Goal: Task Accomplishment & Management: Complete application form

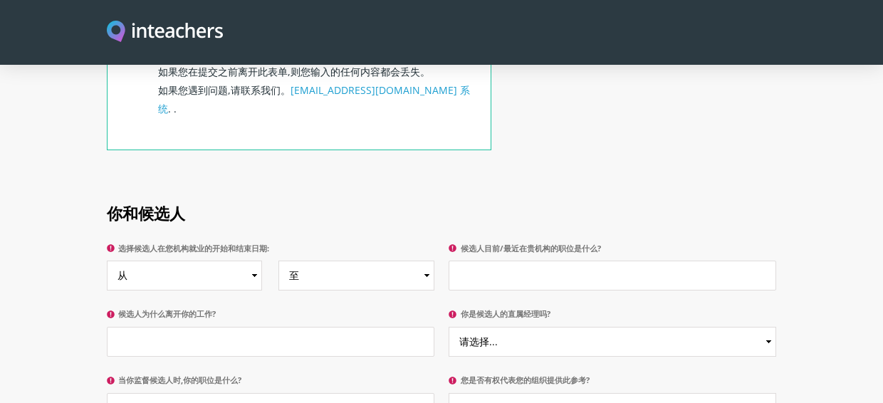
scroll to position [413, 0]
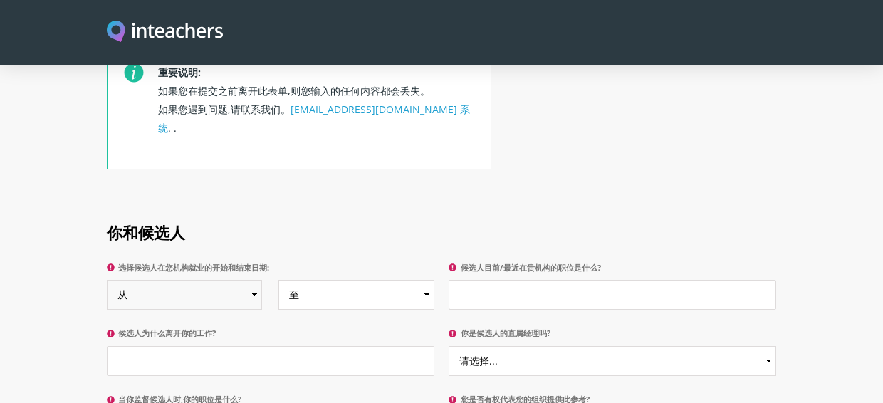
click at [107, 280] on select "从 [DATE] [DATE] [DATE] [DATE] [DATE] [DATE] [DATE] [DATE] [DATE] [DATE] [DATE] …" at bounding box center [185, 295] width 156 height 30
select select "2016"
click option "[DATE]" at bounding box center [0, 0] width 0 height 0
click at [278, 280] on select "至 目前 [DATE] [DATE] [DATE] [DATE] [DATE] [DATE] [DATE] [DATE] [DATE] [DATE] [DAT…" at bounding box center [356, 295] width 156 height 30
select select "2020"
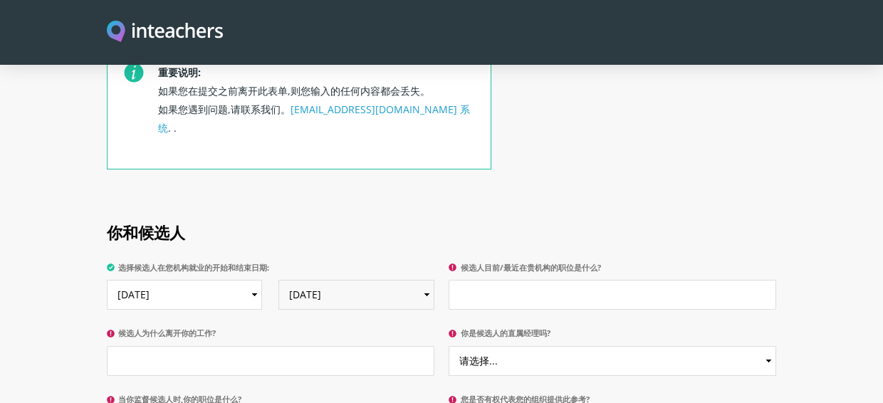
click option "[DATE]" at bounding box center [0, 0] width 0 height 0
click at [521, 281] on input "候选人目前/最近在贵机构的职位是什么?" at bounding box center [613, 295] width 328 height 30
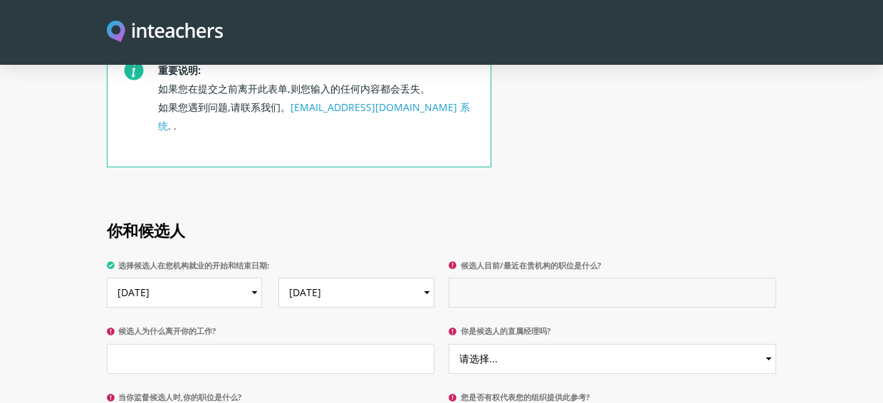
scroll to position [482, 0]
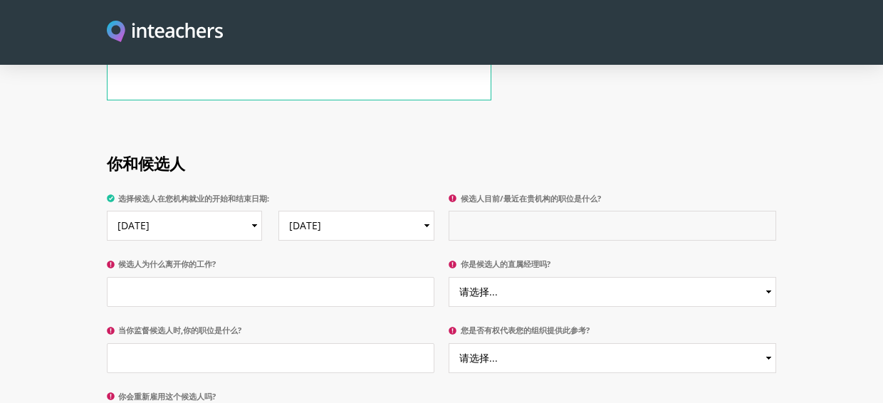
click at [566, 211] on input "候选人目前/最近在贵机构的职位是什么?" at bounding box center [613, 226] width 328 height 30
type input "x"
click at [321, 281] on input "候选人为什么离开你的工作?" at bounding box center [271, 292] width 328 height 30
click at [469, 211] on input "候选人目前/最近在贵机构的职位是什么?" at bounding box center [613, 226] width 328 height 30
type input "Principal"
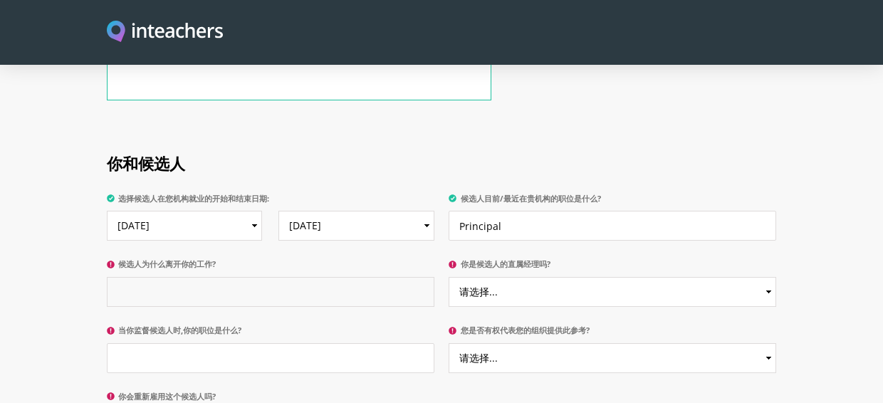
click at [206, 277] on input "候选人为什么离开你的工作?" at bounding box center [271, 292] width 328 height 30
type input "go back to [GEOGRAPHIC_DATA]"
select select "Yes"
click option "是" at bounding box center [0, 0] width 0 height 0
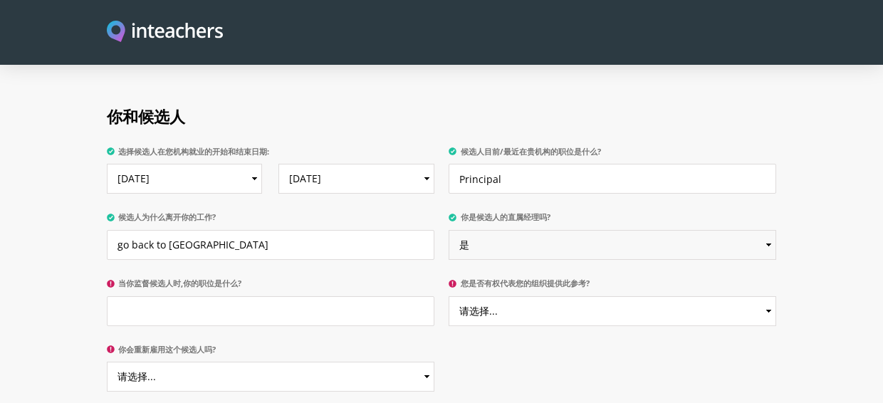
scroll to position [536, 0]
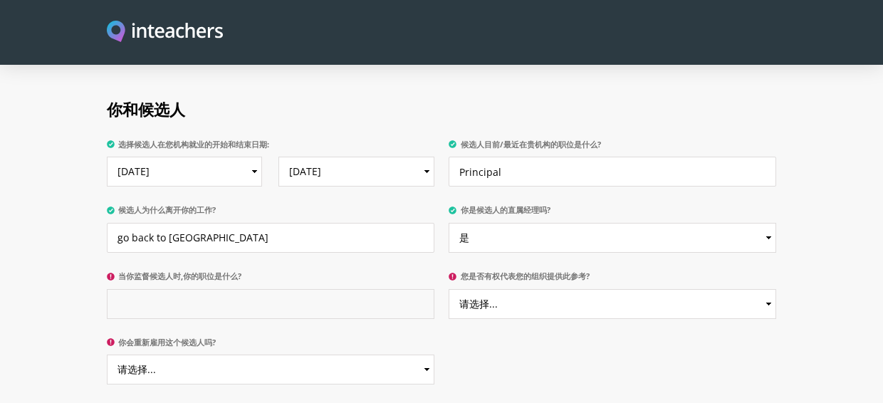
click at [375, 297] on input "当你监督候选人时,你的职位是什么?" at bounding box center [271, 304] width 328 height 30
type input "Founder"
select select "Yes"
click option "是" at bounding box center [0, 0] width 0 height 0
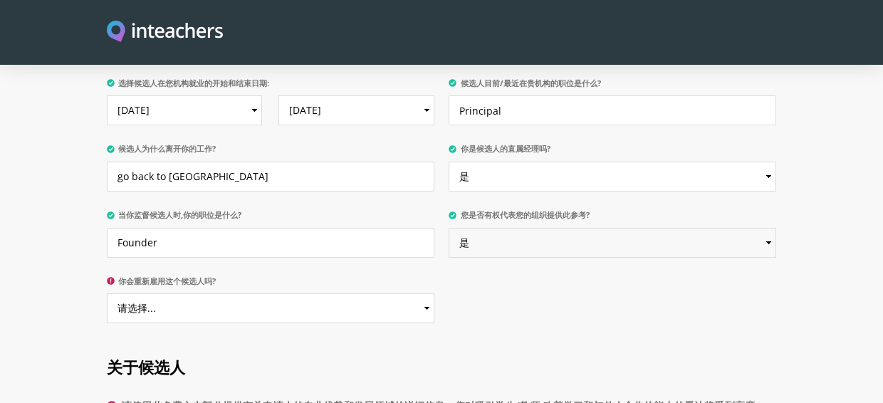
scroll to position [602, 0]
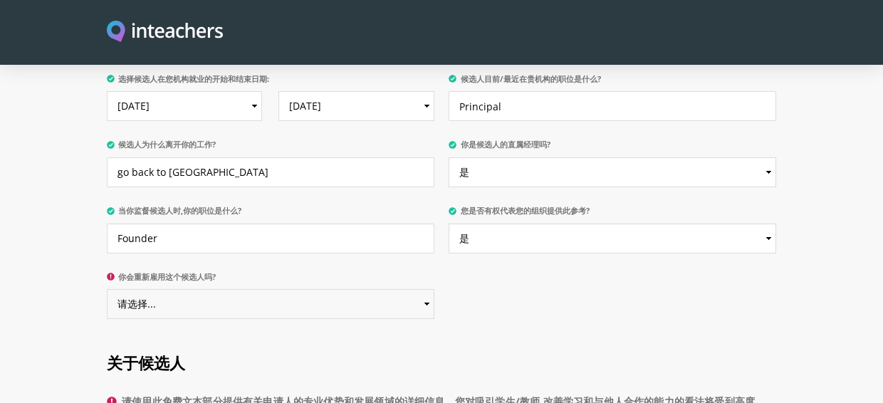
select select "Yes"
click option "是" at bounding box center [0, 0] width 0 height 0
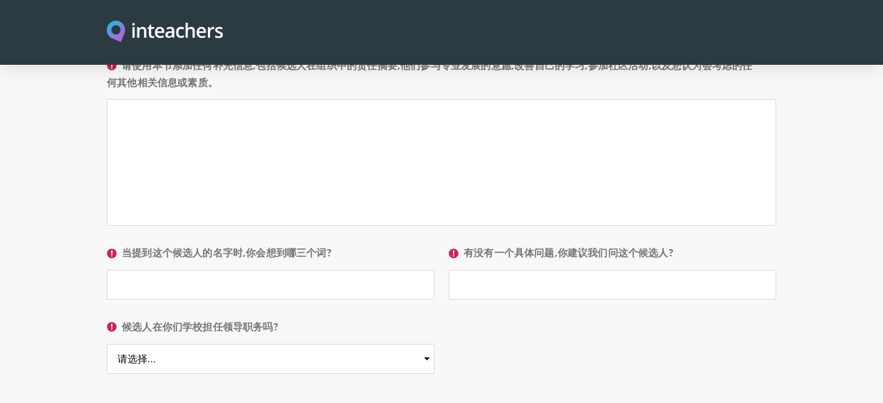
scroll to position [1127, 0]
select select "Yes"
click option "是" at bounding box center [0, 0] width 0 height 0
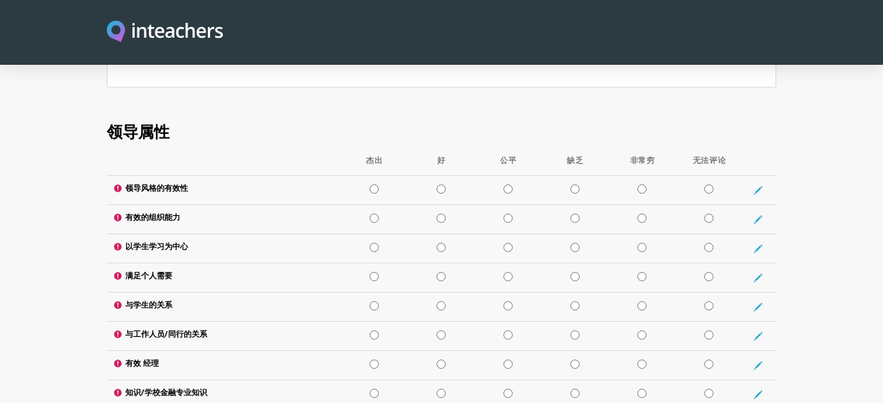
scroll to position [1576, 0]
click at [373, 184] on input "radio" at bounding box center [374, 188] width 9 height 9
radio input "true"
click at [452, 204] on td at bounding box center [441, 218] width 67 height 29
radio input "true"
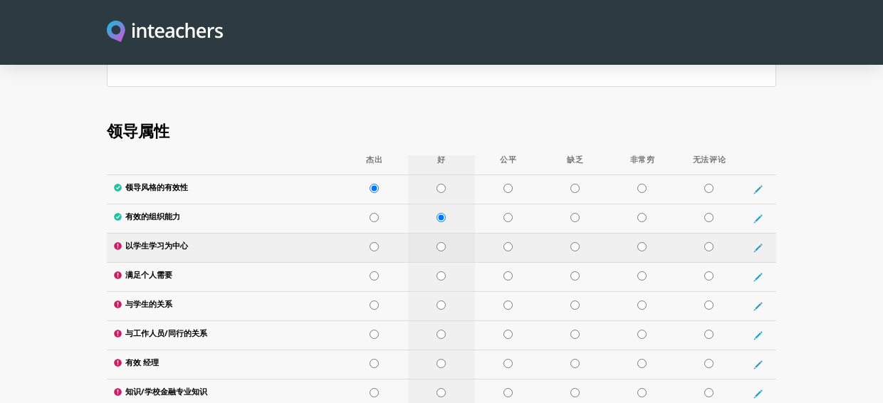
click at [444, 242] on input "radio" at bounding box center [441, 246] width 9 height 9
radio input "true"
click at [379, 271] on input "radio" at bounding box center [374, 275] width 9 height 9
radio input "true"
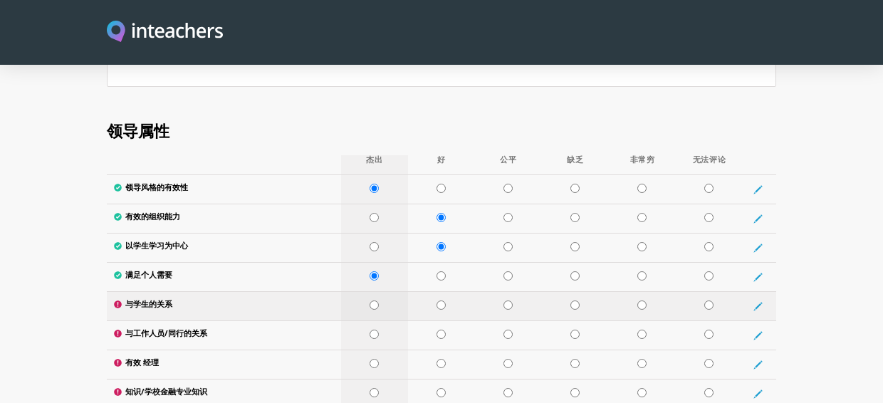
click at [380, 292] on td at bounding box center [374, 306] width 67 height 29
radio input "true"
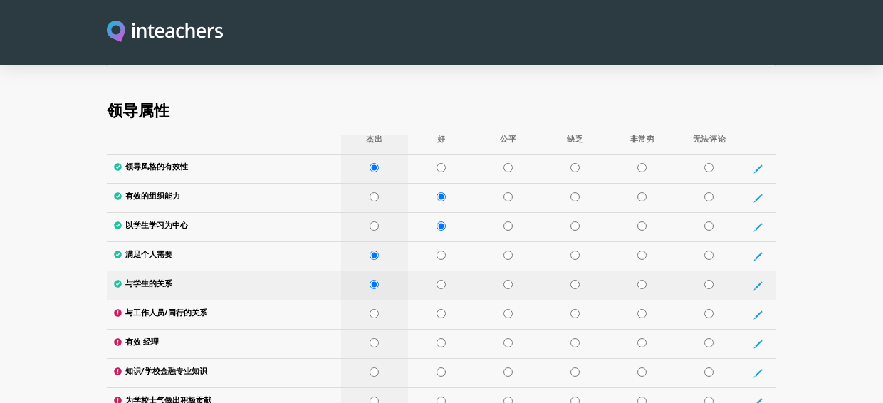
scroll to position [1609, 0]
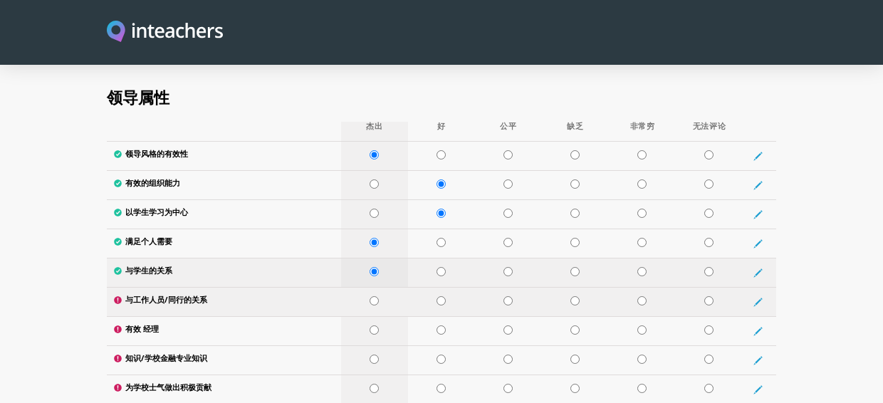
click at [380, 288] on td at bounding box center [374, 302] width 67 height 29
radio input "true"
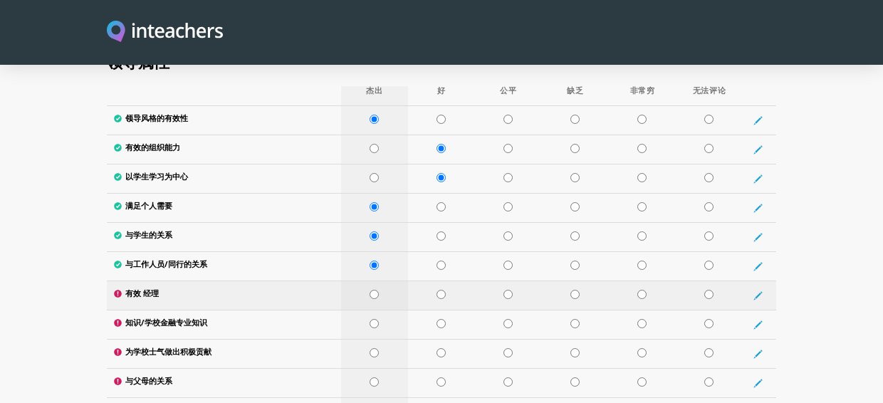
click at [373, 290] on input "radio" at bounding box center [374, 294] width 9 height 9
radio input "true"
click at [442, 290] on input "radio" at bounding box center [441, 294] width 9 height 9
radio input "true"
click at [373, 319] on input "radio" at bounding box center [374, 323] width 9 height 9
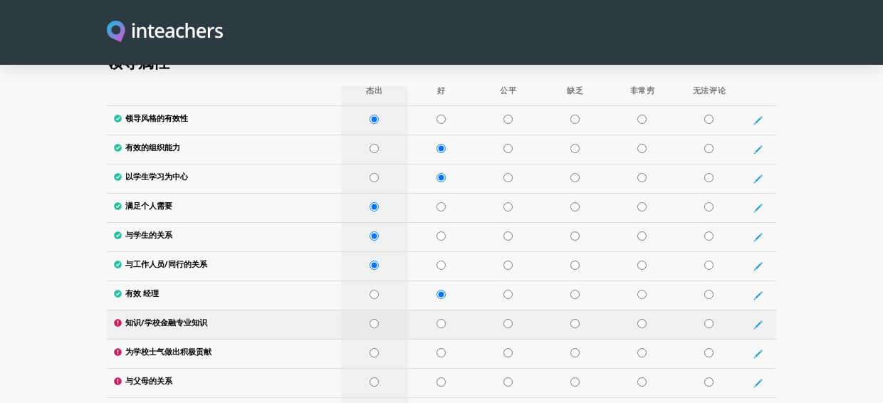
radio input "true"
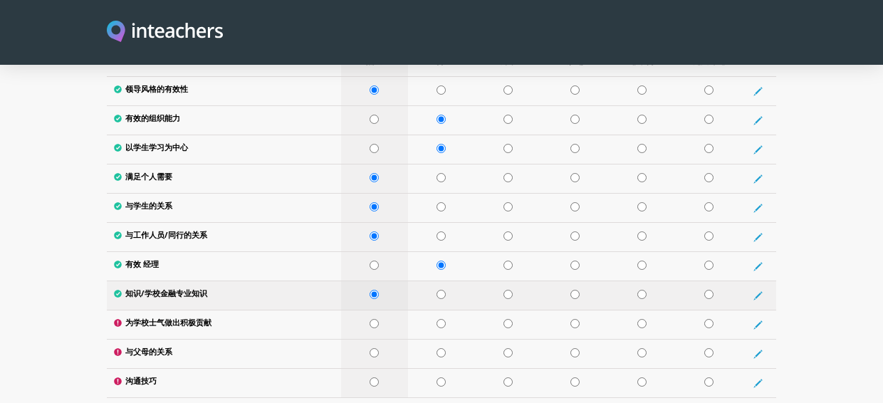
scroll to position [1692, 0]
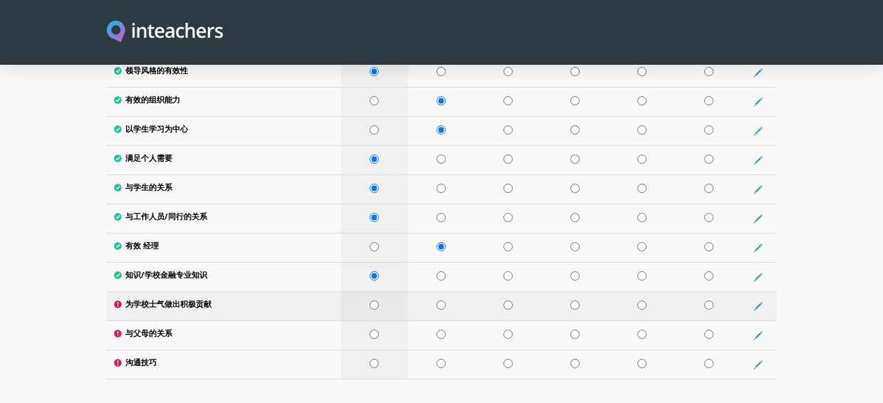
click at [373, 301] on input "radio" at bounding box center [374, 305] width 9 height 9
radio input "true"
click at [375, 321] on td at bounding box center [374, 335] width 67 height 29
radio input "true"
click at [375, 359] on input "radio" at bounding box center [374, 363] width 9 height 9
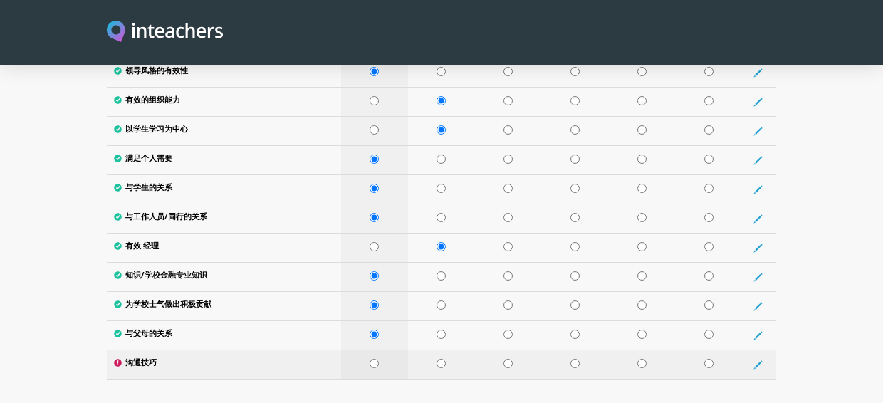
radio input "true"
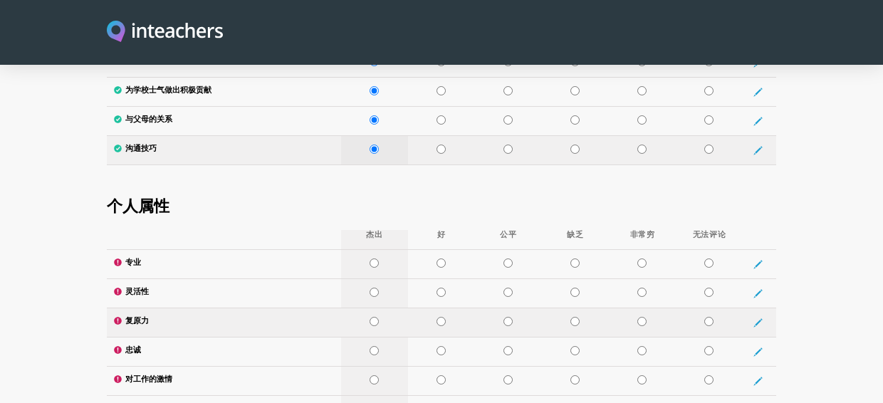
scroll to position [1920, 0]
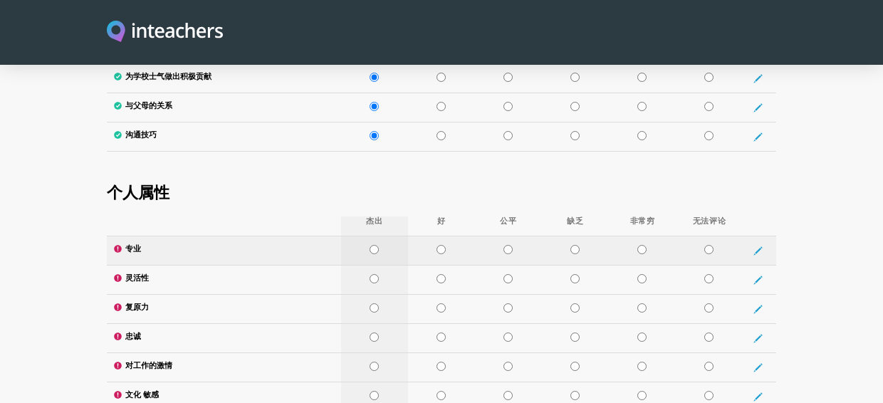
click at [373, 245] on input "radio" at bounding box center [374, 249] width 9 height 9
radio input "true"
click at [375, 274] on input "radio" at bounding box center [374, 278] width 9 height 9
radio input "true"
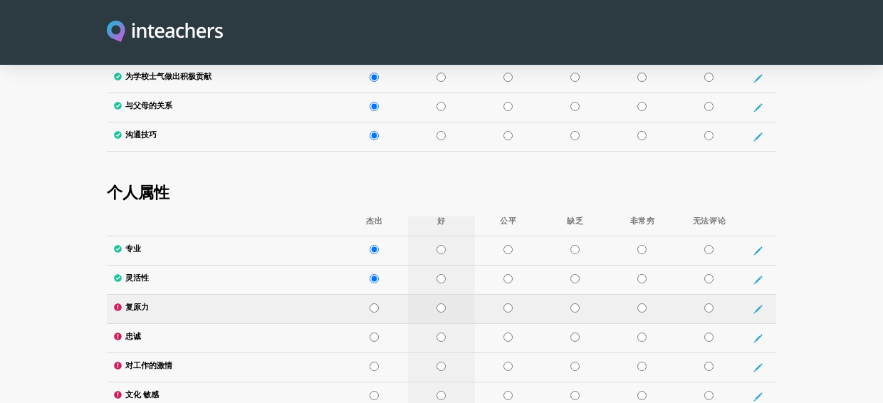
click at [451, 295] on td at bounding box center [441, 309] width 67 height 29
radio input "true"
click at [376, 333] on input "radio" at bounding box center [374, 337] width 9 height 9
radio input "true"
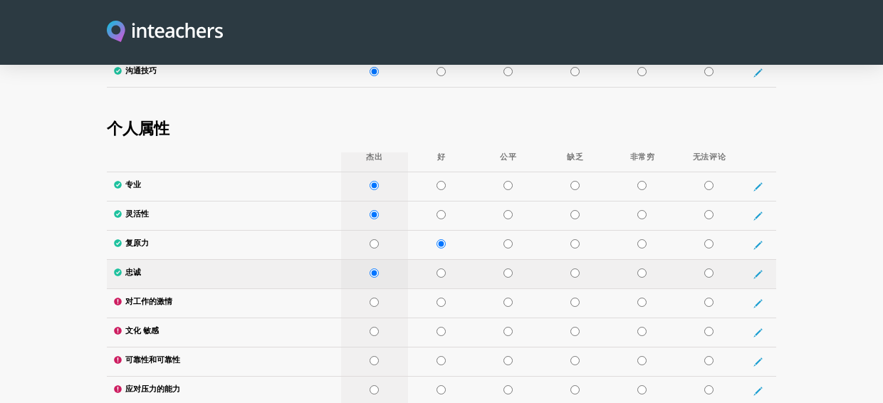
scroll to position [1989, 0]
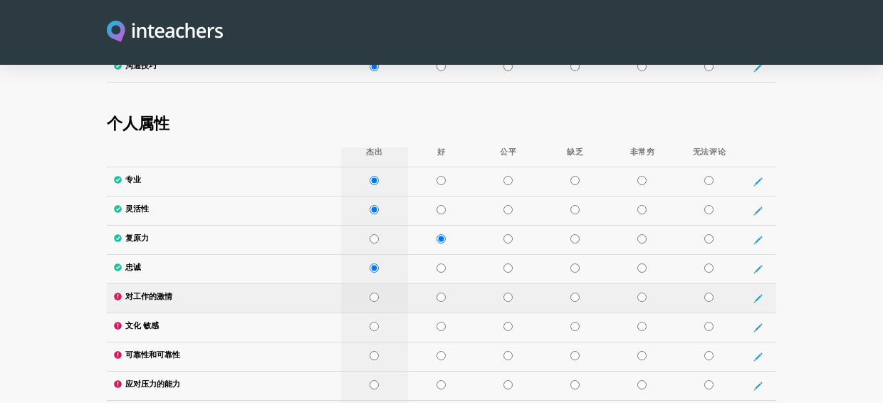
click at [376, 293] on input "radio" at bounding box center [374, 297] width 9 height 9
radio input "true"
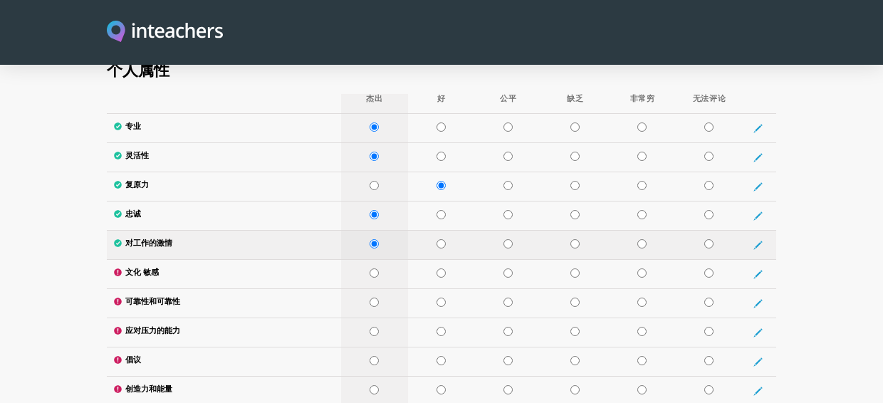
scroll to position [2046, 0]
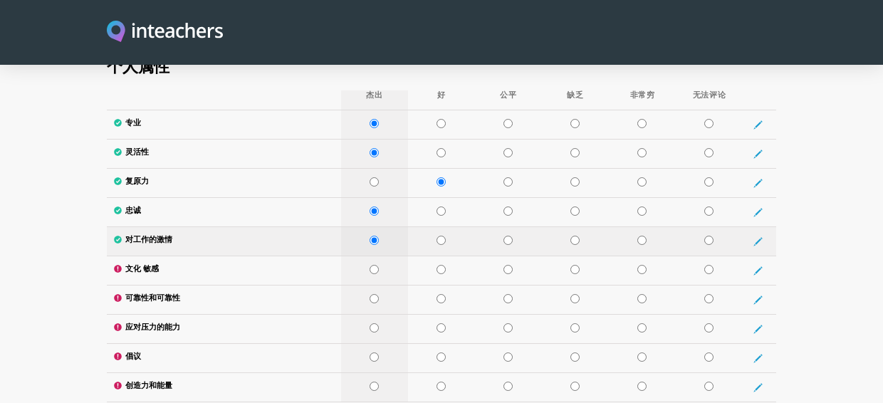
click at [370, 236] on input "radio" at bounding box center [374, 240] width 9 height 9
click at [440, 236] on input "radio" at bounding box center [441, 240] width 9 height 9
radio input "true"
click at [378, 265] on input "radio" at bounding box center [374, 269] width 9 height 9
radio input "true"
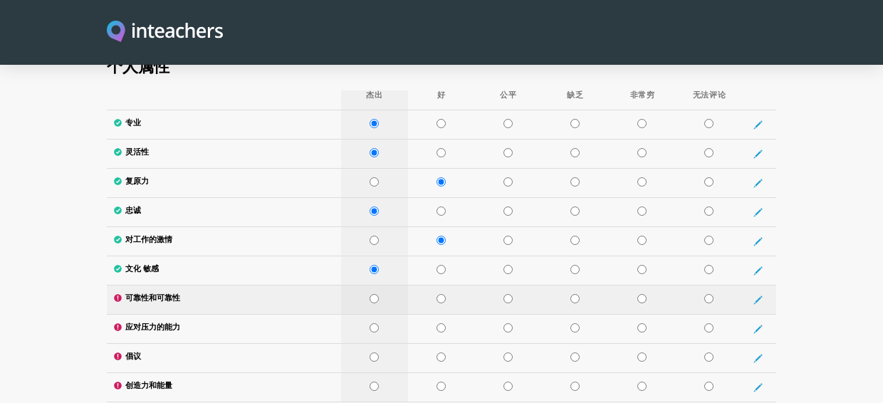
click at [375, 294] on input "radio" at bounding box center [374, 298] width 9 height 9
radio input "true"
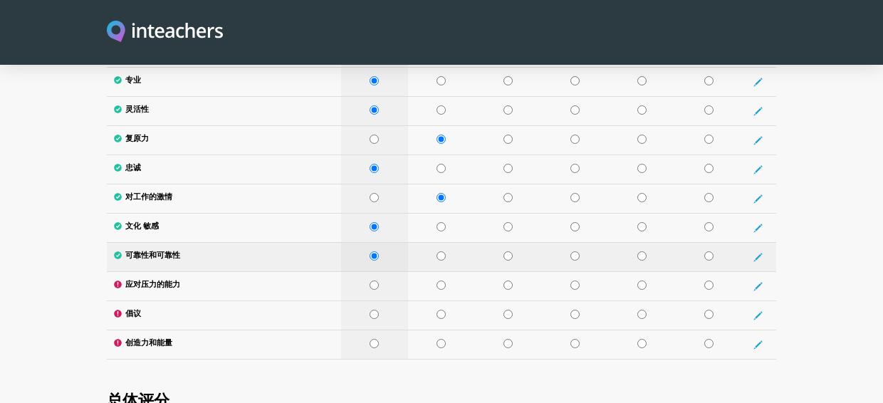
scroll to position [2093, 0]
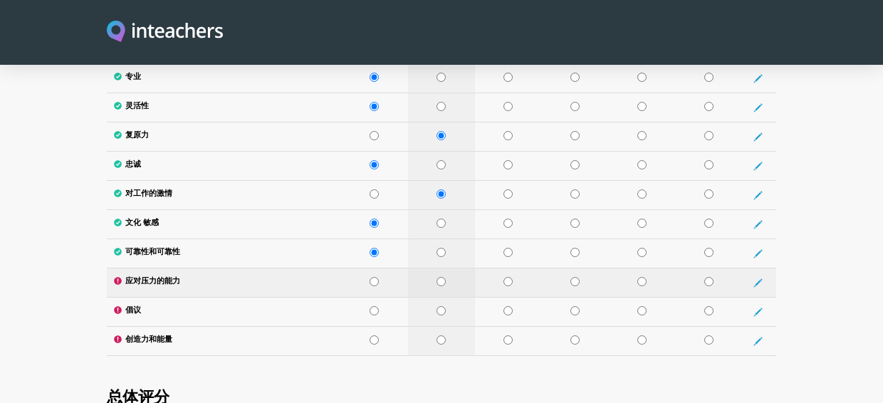
click at [440, 277] on input "radio" at bounding box center [441, 281] width 9 height 9
radio input "true"
click at [445, 306] on input "radio" at bounding box center [441, 310] width 9 height 9
radio input "true"
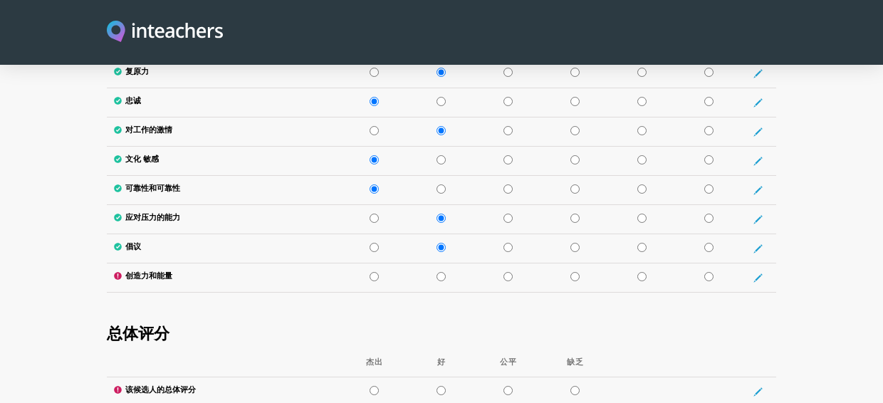
scroll to position [2157, 0]
click at [445, 271] on input "radio" at bounding box center [441, 275] width 9 height 9
radio input "true"
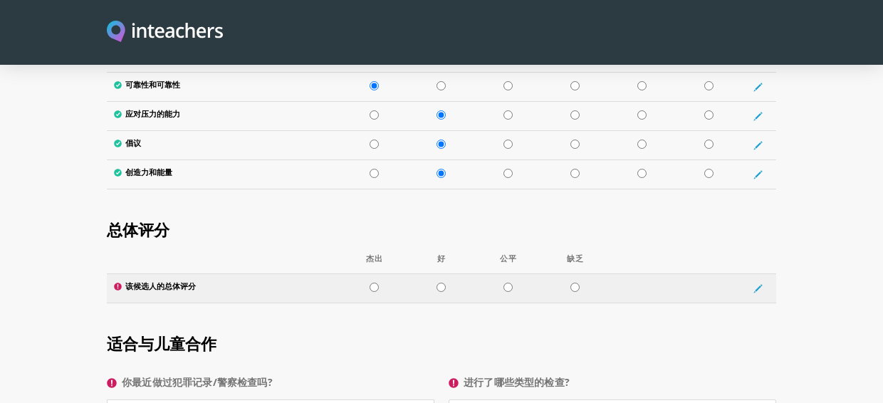
scroll to position [2264, 0]
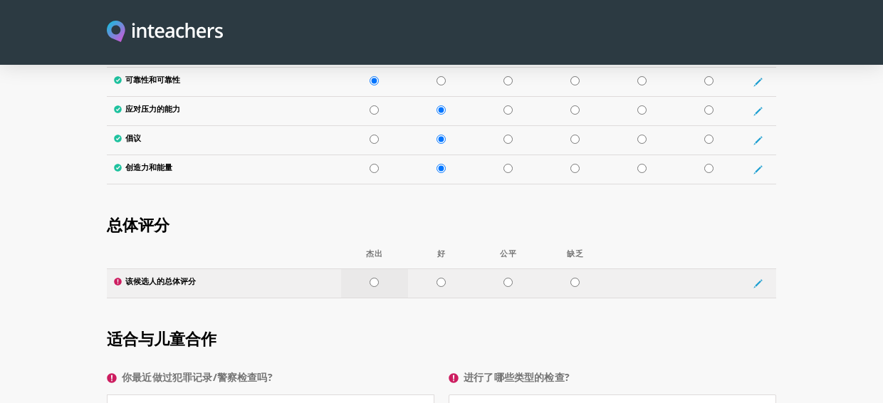
click at [375, 278] on input "radio" at bounding box center [374, 282] width 9 height 9
radio input "true"
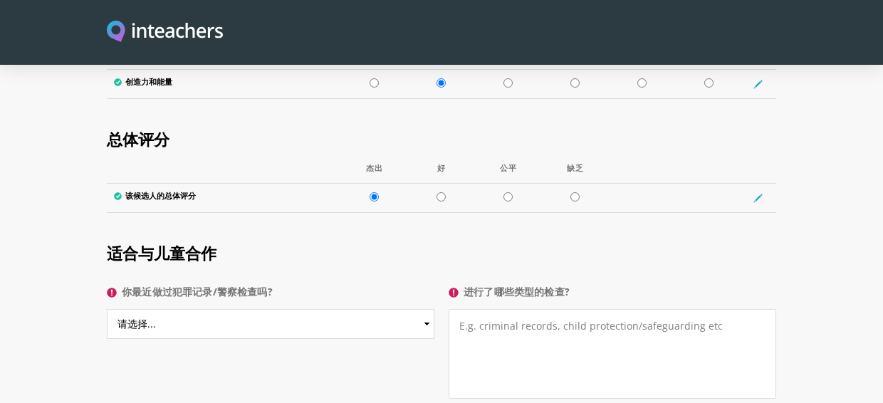
scroll to position [2363, 0]
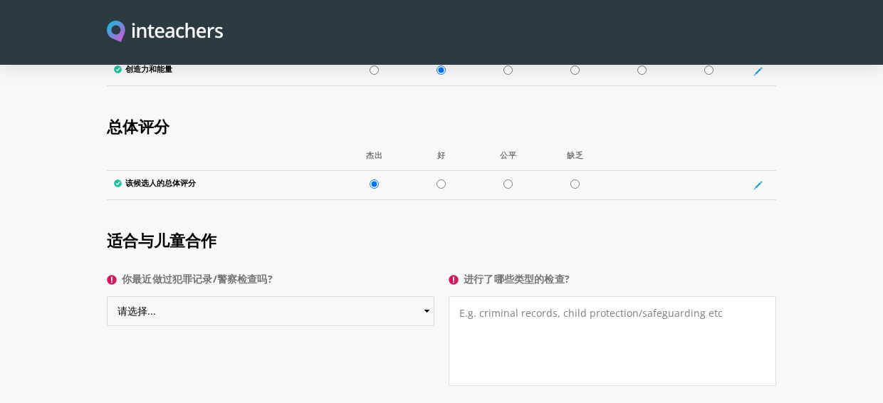
select select "Yes"
click option "是" at bounding box center [0, 0] width 0 height 0
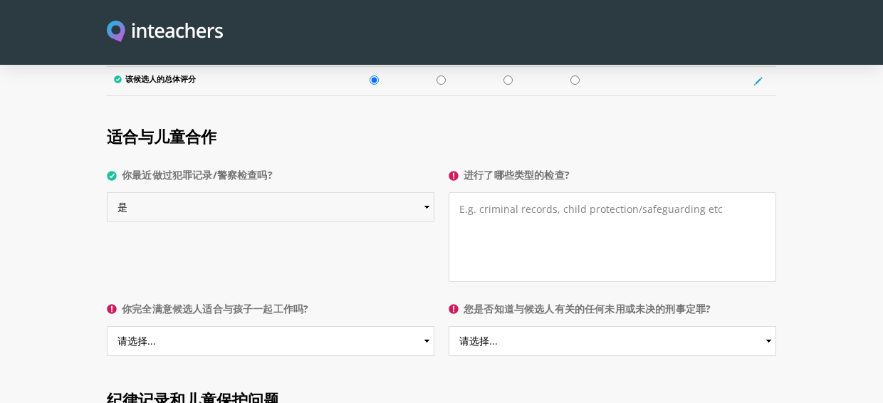
scroll to position [2467, 0]
select select "Yes"
click option "是" at bounding box center [0, 0] width 0 height 0
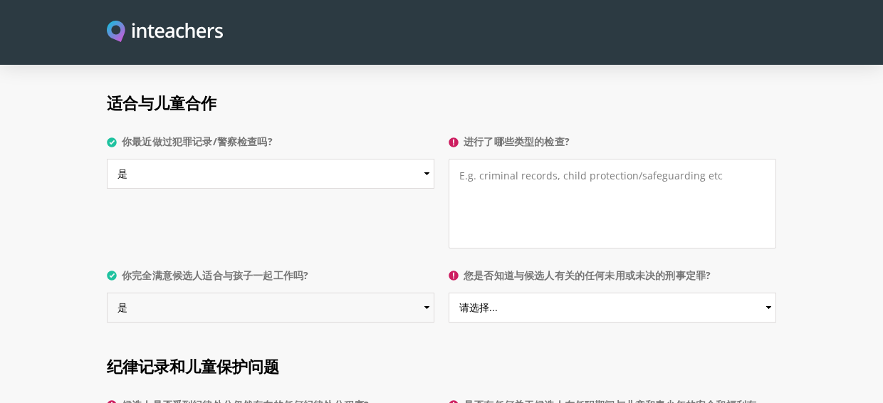
scroll to position [2497, 0]
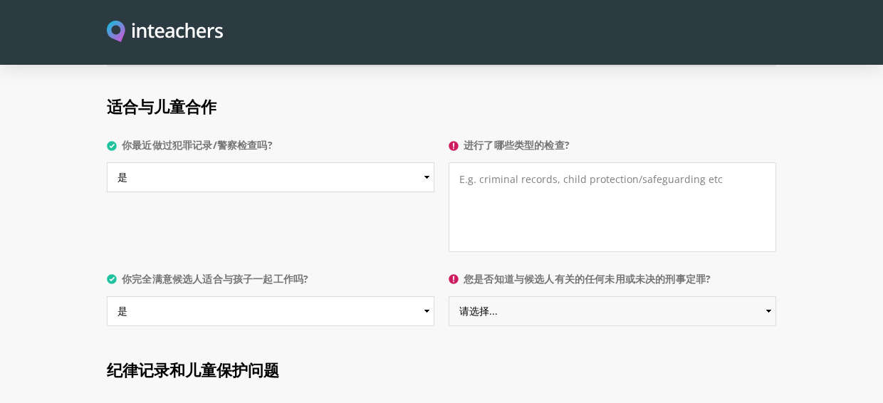
select select "No"
click option "否" at bounding box center [0, 0] width 0 height 0
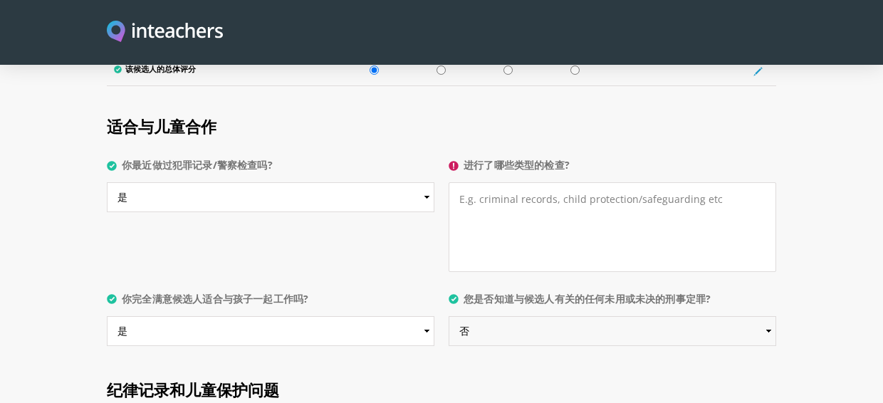
scroll to position [2473, 0]
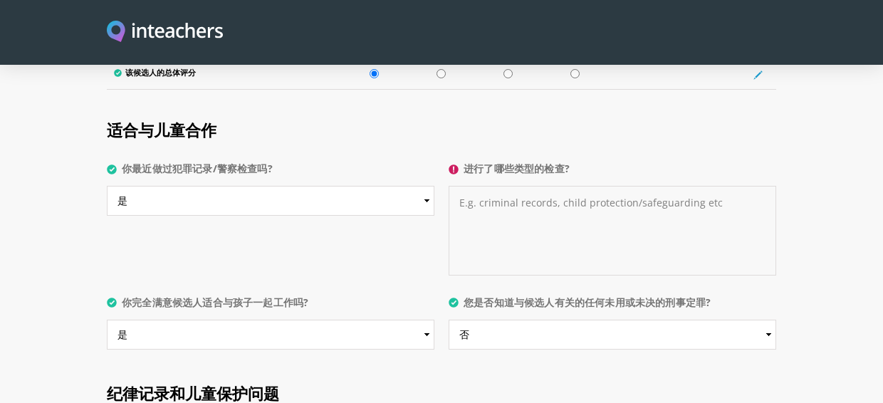
click at [619, 205] on textarea "进行了哪些类型的检查?" at bounding box center [613, 231] width 328 height 90
drag, startPoint x: 477, startPoint y: 182, endPoint x: 533, endPoint y: 184, distance: 56.3
click at [533, 186] on textarea "进行了哪些类型的检查?" at bounding box center [613, 231] width 328 height 90
drag, startPoint x: 556, startPoint y: 186, endPoint x: 477, endPoint y: 185, distance: 79.8
click at [477, 186] on textarea "进行了哪些类型的检查?" at bounding box center [613, 231] width 328 height 90
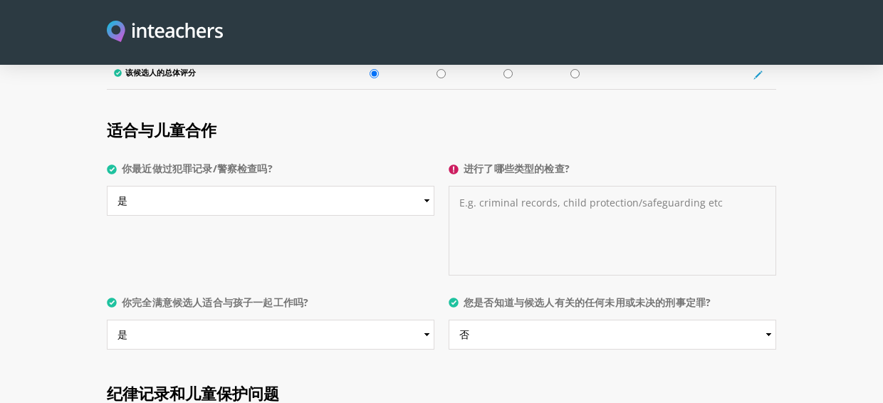
drag, startPoint x: 553, startPoint y: 184, endPoint x: 477, endPoint y: 219, distance: 84.5
click at [477, 219] on textarea "进行了哪些类型的检查?" at bounding box center [613, 231] width 328 height 90
click at [457, 186] on textarea "criminal recore" at bounding box center [613, 231] width 328 height 90
type textarea "no criminal recore"
click option "是" at bounding box center [0, 0] width 0 height 0
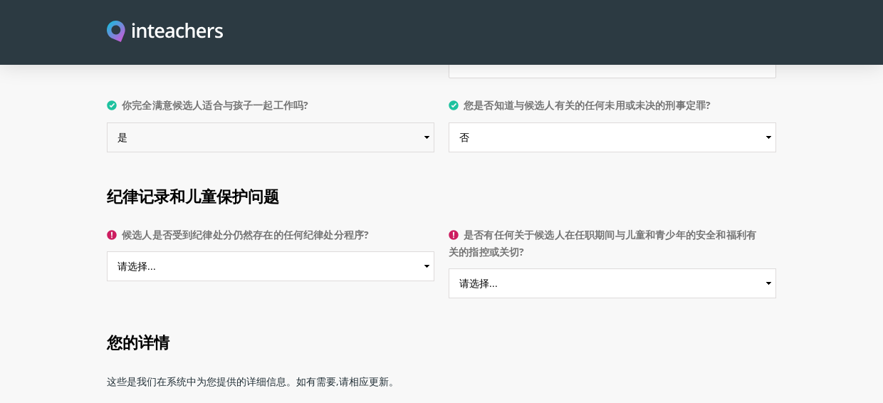
scroll to position [2682, 0]
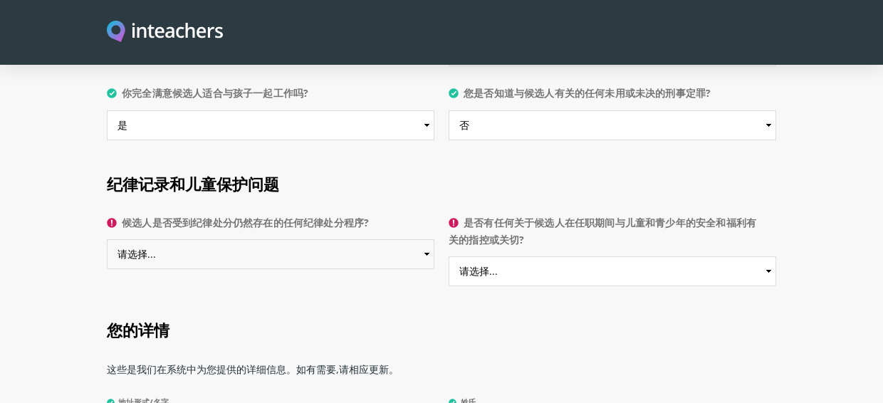
select select "No"
click option "否" at bounding box center [0, 0] width 0 height 0
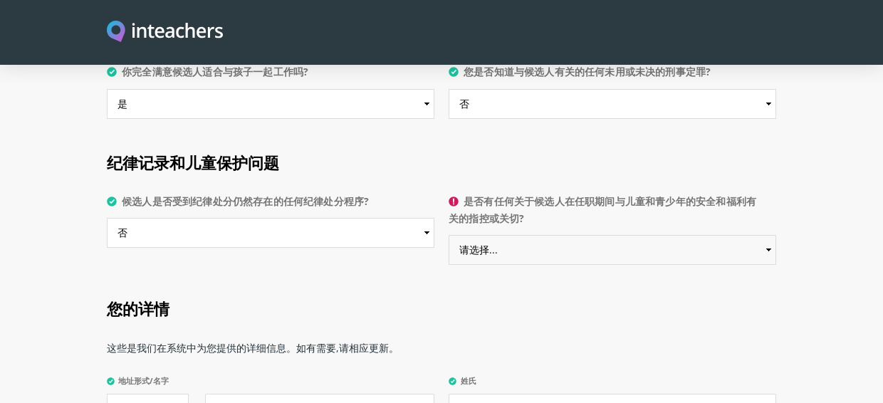
select select "No"
click option "否" at bounding box center [0, 0] width 0 height 0
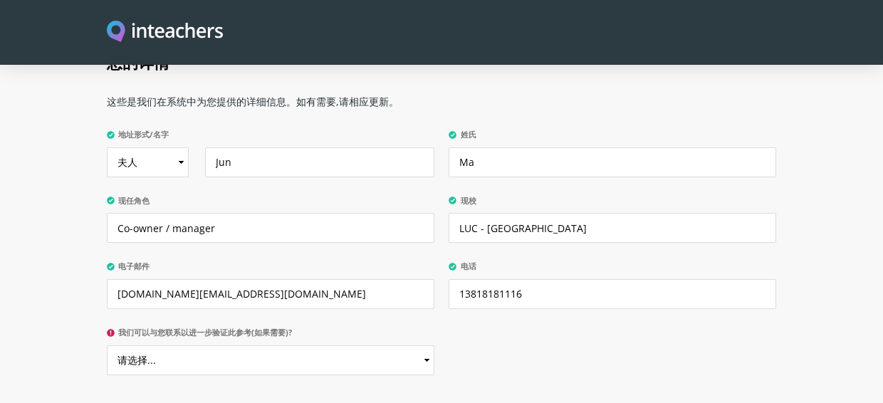
scroll to position [2974, 0]
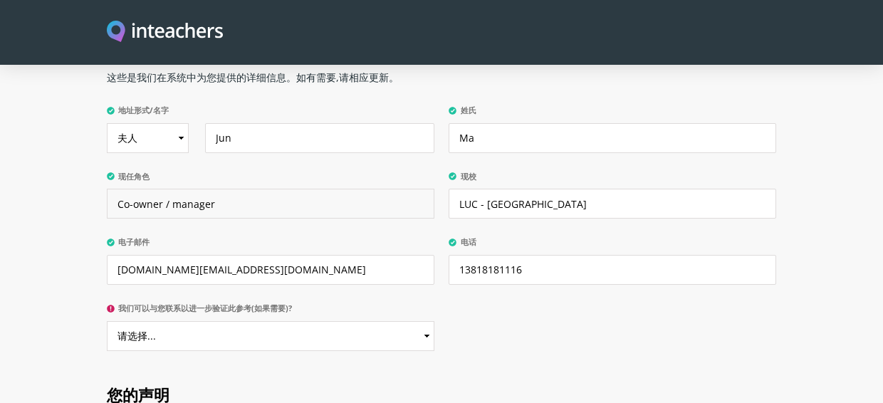
click at [291, 189] on input "Co-owner / manager" at bounding box center [271, 204] width 328 height 30
type input "C"
type input "Founder"
select select "Yes"
click option "是" at bounding box center [0, 0] width 0 height 0
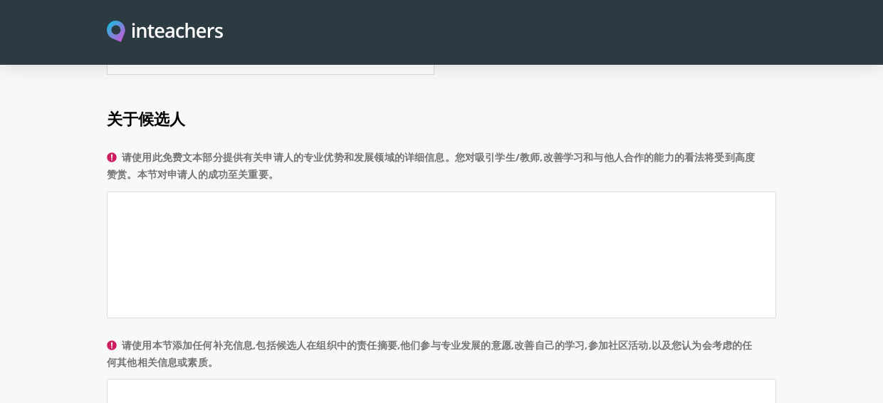
scroll to position [845, 0]
click at [187, 202] on textarea "请使用此免费文本部分提供有关申请人的专业优势和发展领域的详细信息。您对吸引学生/教师,改善学习和与他人合作的能力的看法将受到高度赞赏。本节对申请人的成功至关重…" at bounding box center [442, 256] width 670 height 127
paste textarea "During his tenure at our school, Principal [PERSON_NAME] excelled in fulfilling…"
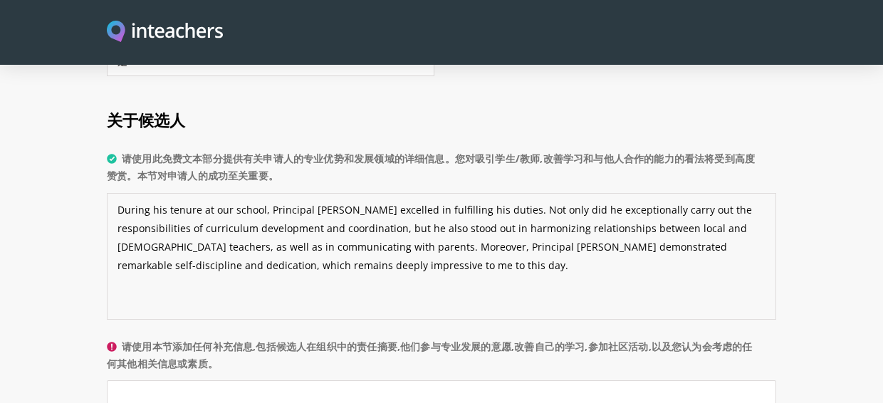
click at [304, 261] on textarea "During his tenure at our school, Principal [PERSON_NAME] excelled in fulfilling…" at bounding box center [442, 256] width 670 height 127
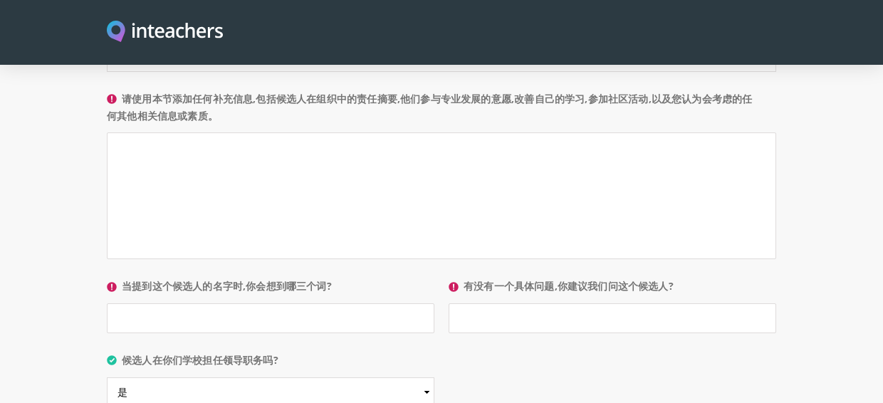
scroll to position [1094, 0]
type textarea "During his tenure at our school, Principal [PERSON_NAME] excelled in fulfilling…"
click at [383, 302] on input "当提到这个候选人的名字时,你会想到哪三个词?" at bounding box center [271, 317] width 328 height 30
click at [166, 307] on input "当提到这个候选人的名字时,你会想到哪三个词?" at bounding box center [271, 317] width 328 height 30
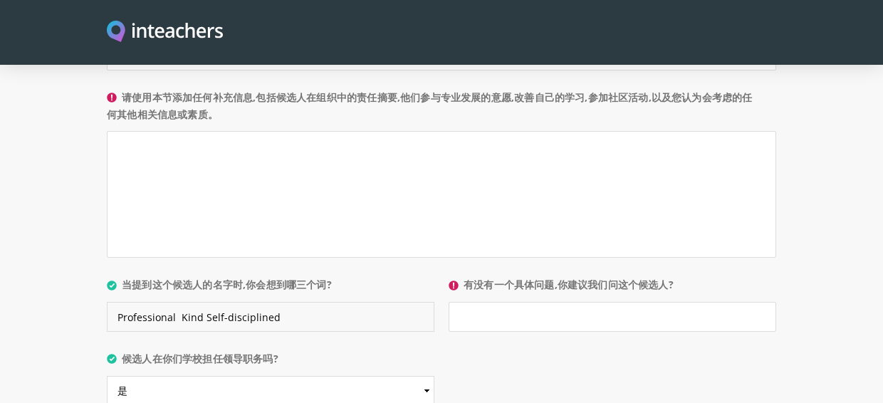
type input "Professional Kind Self-disciplined"
click at [502, 302] on input "有没有一个具体问题,你建议我们问这个候选人?" at bounding box center [613, 317] width 328 height 30
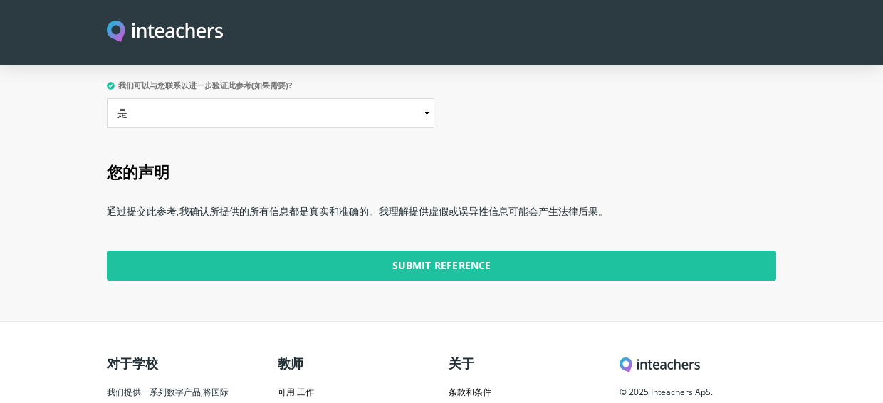
scroll to position [3198, 0]
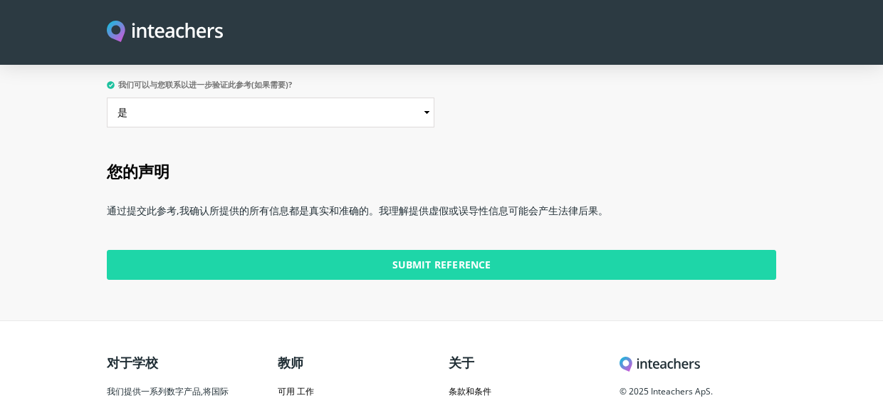
click at [479, 250] on input "Submit Reference" at bounding box center [442, 265] width 670 height 30
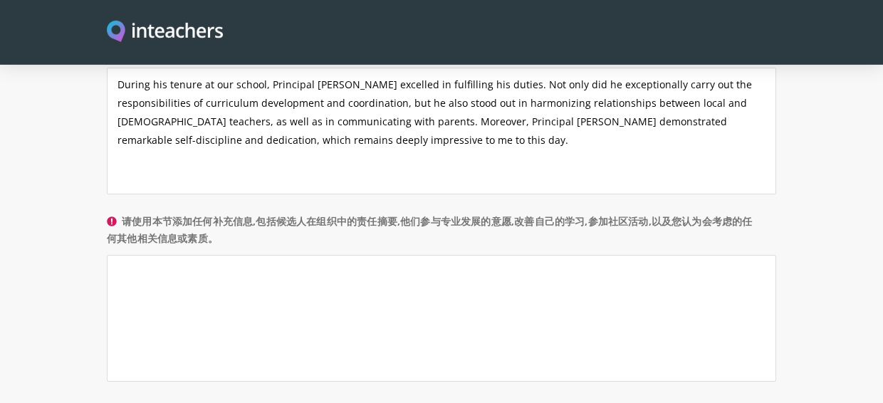
scroll to position [985, 0]
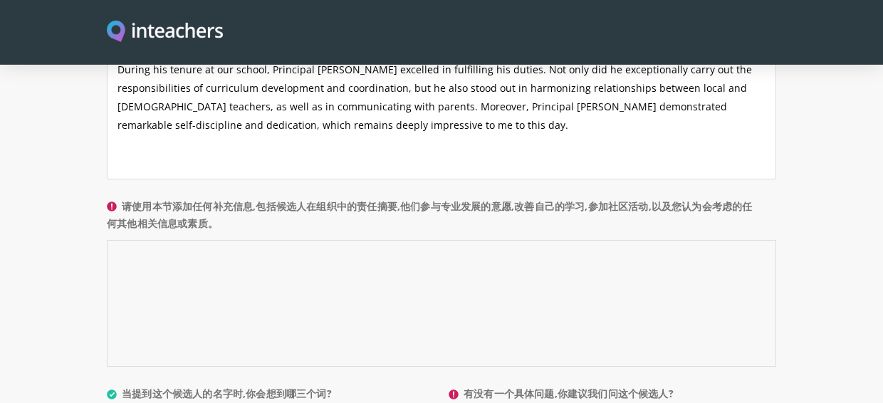
click at [254, 257] on textarea "请使用本节添加任何补充信息,包括候选人在组织中的责任摘要,他们参与专业发展的意愿,改善自己的学习,参加社区活动,以及您认为会考虑的任何其他相关信息或素质。" at bounding box center [442, 303] width 670 height 127
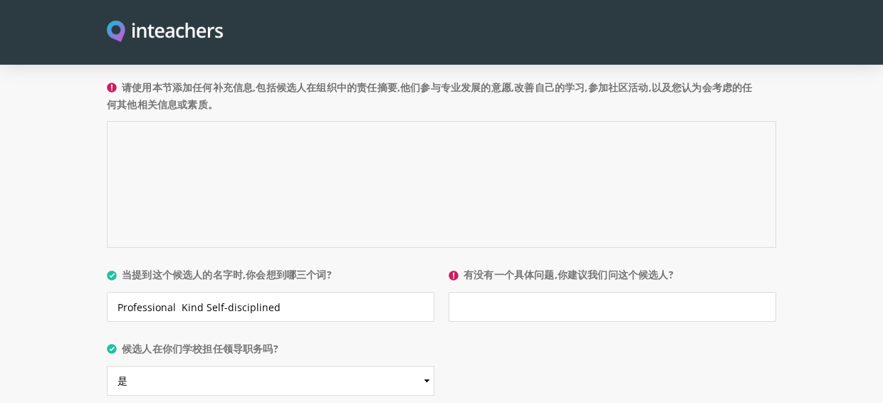
scroll to position [1115, 0]
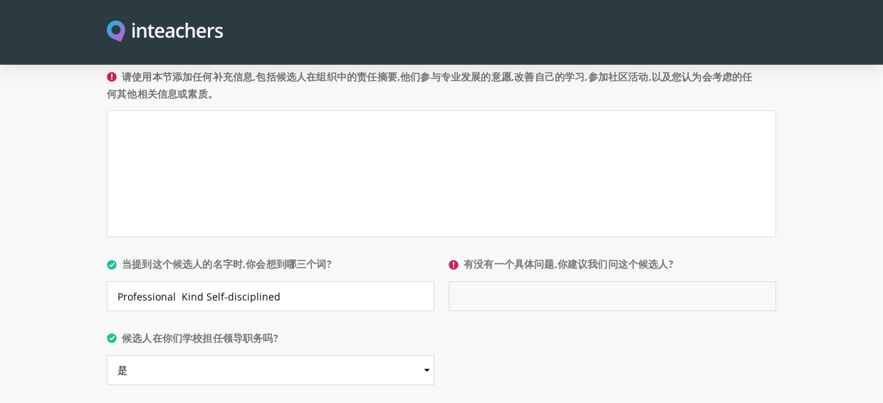
click at [471, 283] on input "有没有一个具体问题,你建议我们问这个候选人?" at bounding box center [613, 296] width 328 height 30
click at [465, 281] on input "有没有一个具体问题,你建议我们问这个候选人?" at bounding box center [613, 296] width 328 height 30
paste input "How to innovate"
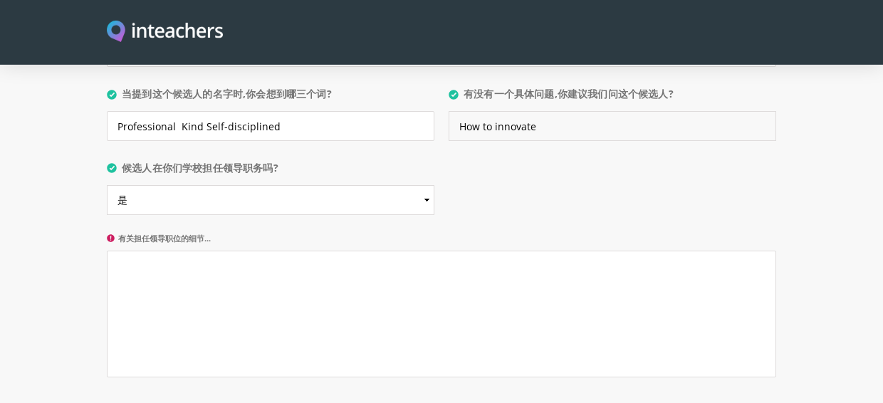
scroll to position [1298, 0]
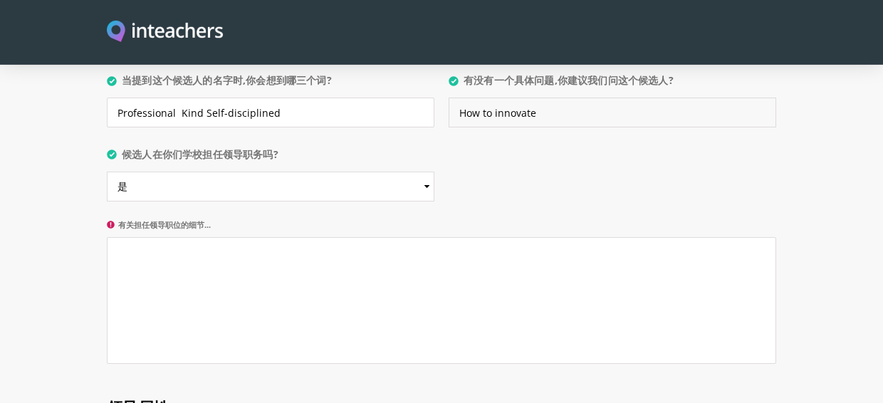
type input "How to innovate"
click at [437, 261] on textarea "有关担任领导职位的细节..." at bounding box center [442, 300] width 670 height 127
click at [234, 274] on textarea "有关担任领导职位的细节..." at bounding box center [442, 300] width 670 height 127
paste textarea "Educational Leadership & Curriculum Development"
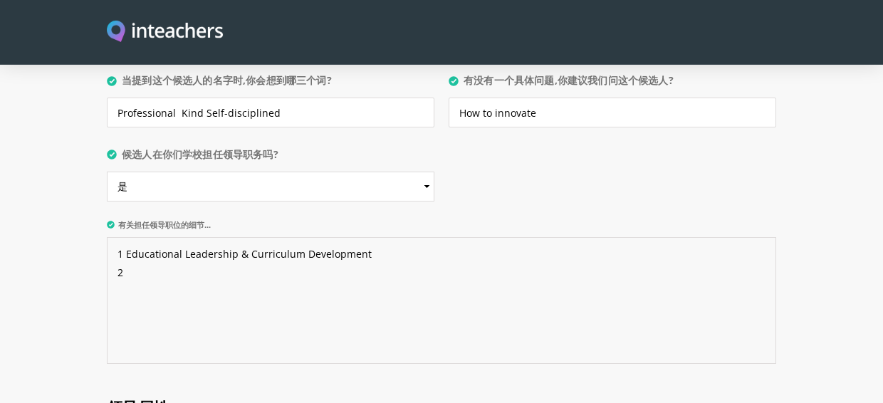
paste textarea "Teaching Management & Teacher Development"
paste textarea "Student Development & Parent Communication"
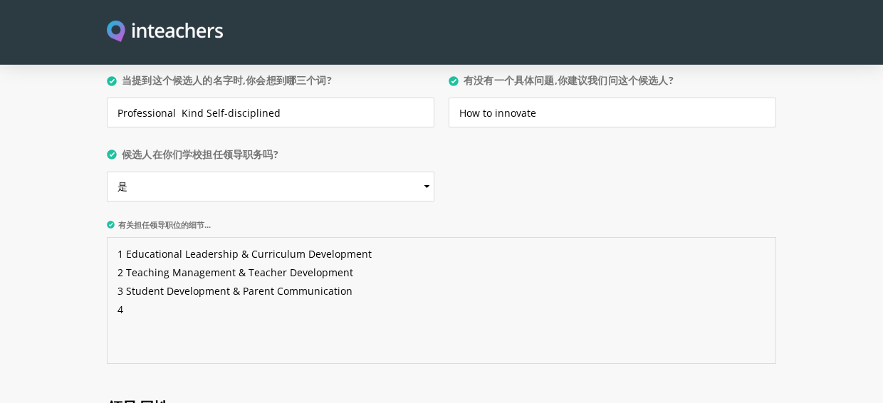
paste textarea "Operational & Administrative Coordination"
type textarea "1 Educational Leadership & Curriculum Development 2 Teaching Management & Teach…"
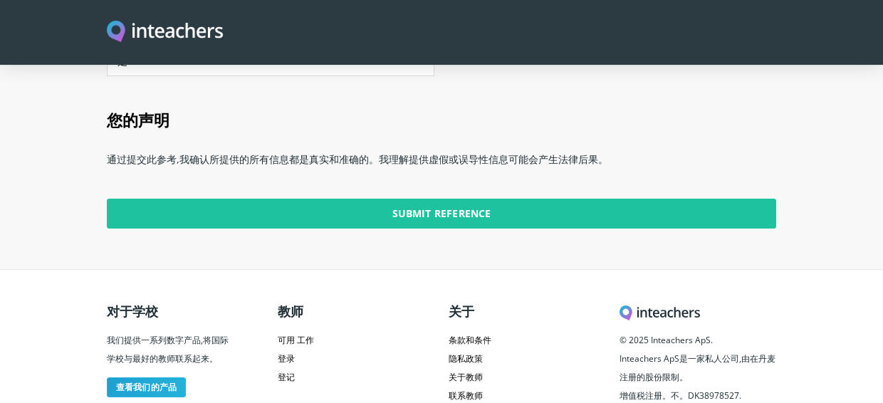
scroll to position [3245, 0]
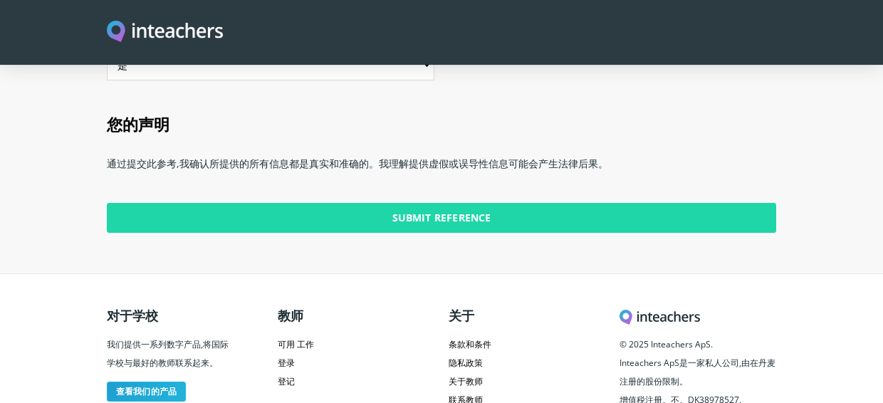
click at [526, 203] on input "Submit Reference" at bounding box center [442, 218] width 670 height 30
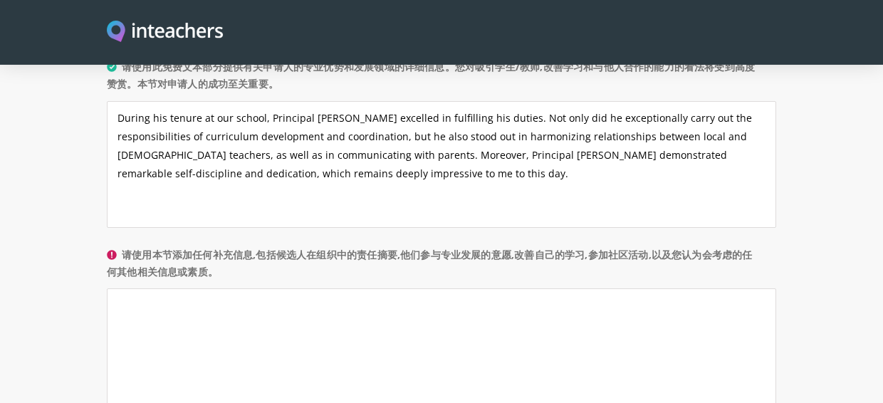
scroll to position [947, 0]
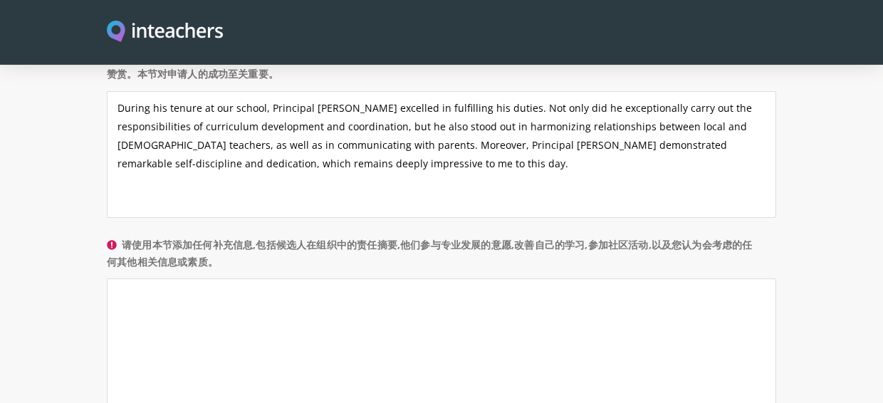
drag, startPoint x: 414, startPoint y: 225, endPoint x: 440, endPoint y: 239, distance: 29.6
click at [440, 239] on label "请使用本节添加任何补充信息,包括候选人在组织中的责任摘要,他们参与专业发展的意愿,改善自己的学习,参加社区活动,以及您认为会考虑的任何其他相关信息或素质。" at bounding box center [442, 257] width 670 height 43
click at [261, 286] on textarea "请使用本节添加任何补充信息,包括候选人在组织中的责任摘要,他们参与专业发展的意愿,改善自己的学习,参加社区活动,以及您认为会考虑的任何其他相关信息或素质。" at bounding box center [442, 341] width 670 height 127
paste textarea "Principal [PERSON_NAME] is highly dedicated and professional, and he also helpe…"
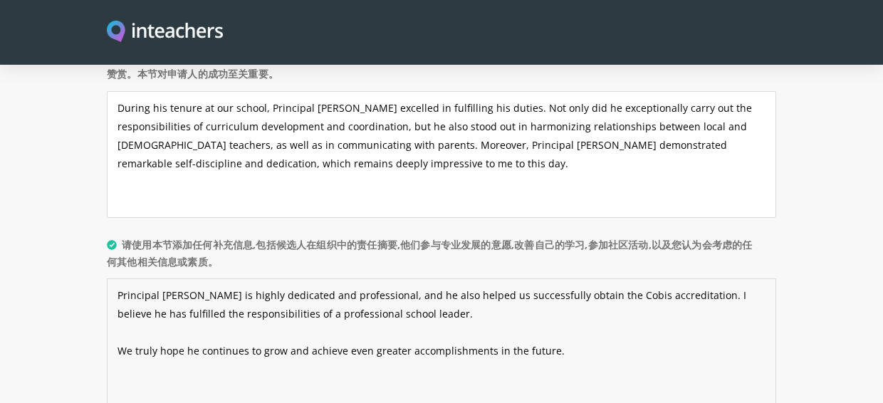
click at [586, 278] on textarea "Principal [PERSON_NAME] is highly dedicated and professional, and he also helpe…" at bounding box center [442, 341] width 670 height 127
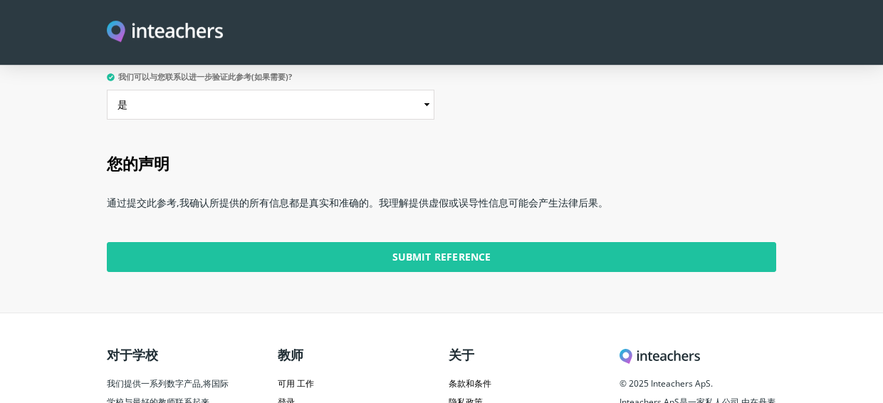
scroll to position [3208, 0]
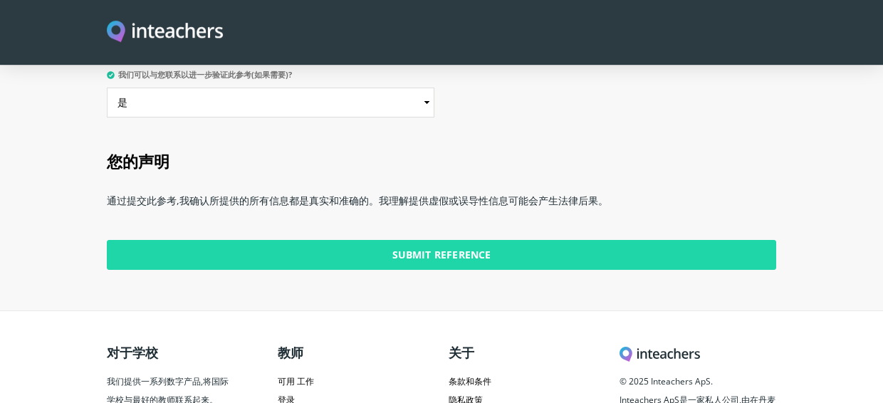
type textarea "Principal [PERSON_NAME] is highly dedicated and professional, and he also helpe…"
click at [398, 240] on input "Submit Reference" at bounding box center [442, 255] width 670 height 30
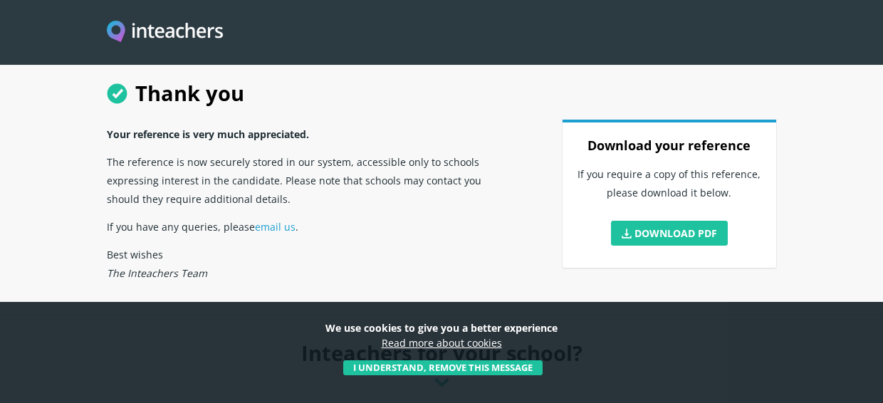
scroll to position [24, 0]
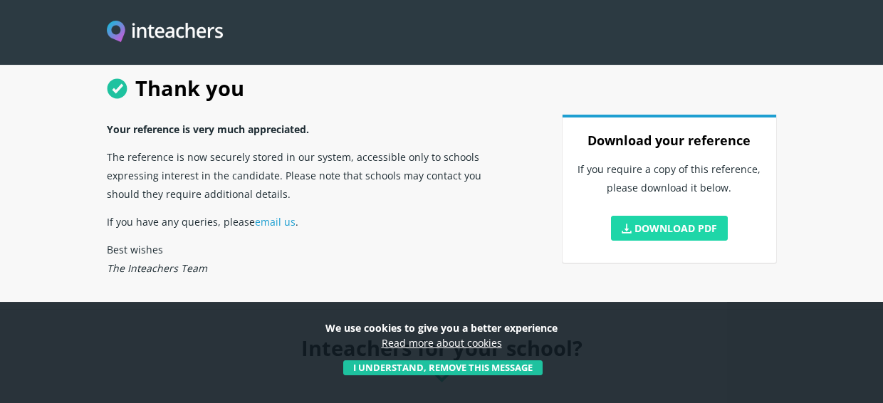
click at [671, 231] on link "Download PDF" at bounding box center [669, 228] width 117 height 25
